Goal: Use online tool/utility

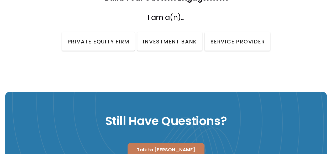
scroll to position [700, 0]
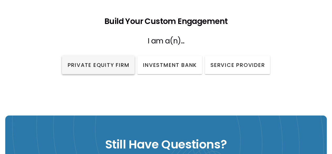
click at [110, 62] on button "Private Equity Firm" at bounding box center [98, 65] width 73 height 18
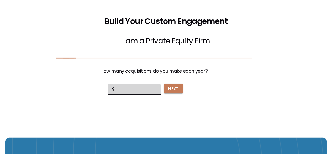
click at [161, 84] on input "9" at bounding box center [134, 89] width 53 height 10
click at [161, 84] on input "10" at bounding box center [134, 89] width 53 height 10
click at [179, 86] on span "Next" at bounding box center [173, 89] width 11 height 6
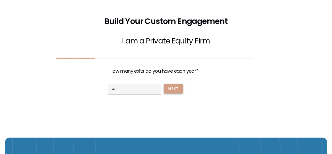
click at [179, 86] on span "Next" at bounding box center [173, 89] width 11 height 6
type input "1"
click at [179, 86] on span "Next" at bounding box center [173, 89] width 11 height 6
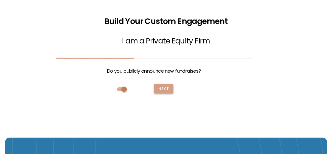
click at [169, 86] on span "Next" at bounding box center [163, 89] width 11 height 6
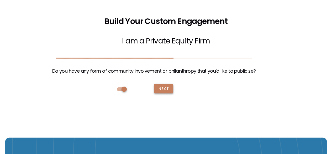
click at [169, 86] on span "Next" at bounding box center [163, 89] width 11 height 6
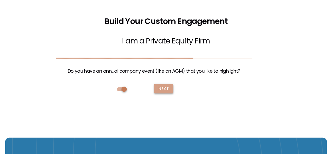
click at [169, 86] on span "Next" at bounding box center [163, 89] width 11 height 6
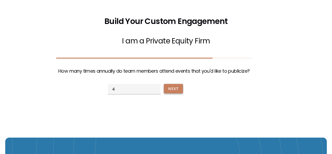
click at [179, 86] on span "Next" at bounding box center [173, 89] width 11 height 6
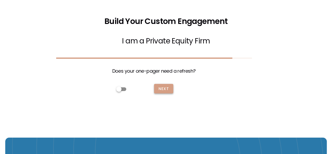
click at [169, 86] on span "Next" at bounding box center [163, 89] width 11 height 6
click at [171, 86] on span "BUILD" at bounding box center [164, 89] width 12 height 6
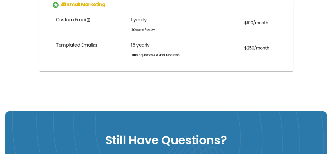
scroll to position [805, 0]
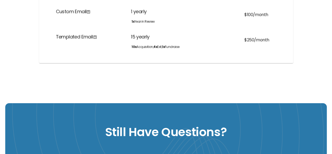
click at [157, 115] on span "Customize Your Engagement" at bounding box center [165, 118] width 67 height 6
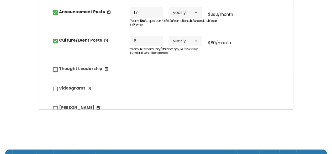
scroll to position [26, 0]
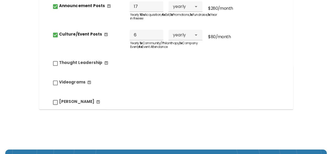
click at [52, 98] on input "[PERSON_NAME]" at bounding box center [55, 101] width 7 height 7
checkbox input "true"
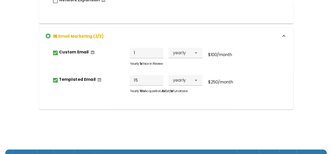
scroll to position [157, 0]
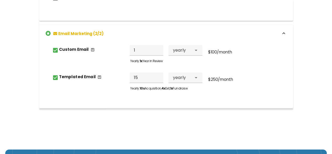
click at [197, 47] on icon at bounding box center [196, 50] width 6 height 6
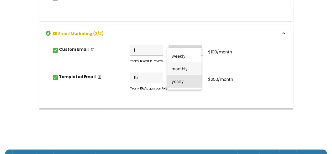
click at [194, 66] on div "monthly" at bounding box center [184, 68] width 26 height 6
type input "12"
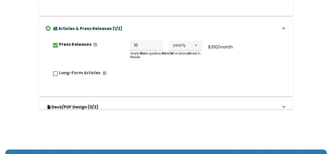
scroll to position [778, 0]
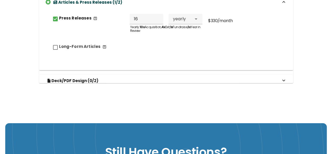
click at [64, 44] on span "Long-Form Articles" at bounding box center [80, 47] width 42 height 6
click at [59, 44] on input "Long-Form Articles" at bounding box center [55, 47] width 7 height 7
checkbox input "true"
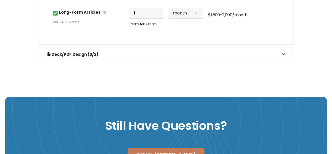
scroll to position [205, 0]
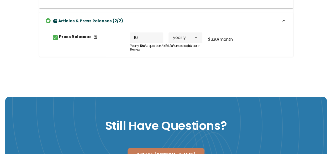
type input "2"
click at [156, 61] on input "2" at bounding box center [147, 66] width 34 height 10
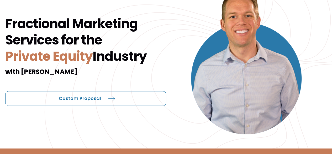
scroll to position [0, 0]
